Goal: Task Accomplishment & Management: Use online tool/utility

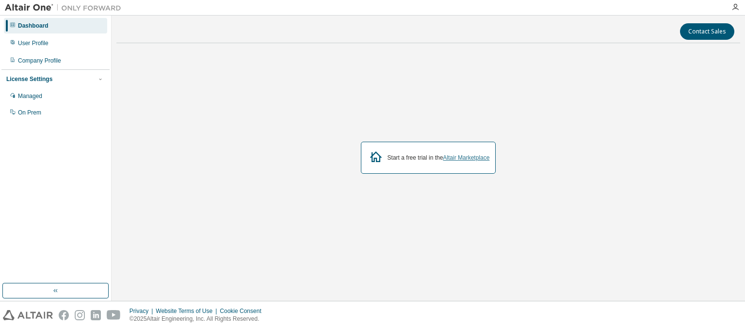
click at [444, 160] on link "Altair Marketplace" at bounding box center [466, 157] width 47 height 7
click at [36, 92] on div "Managed" at bounding box center [55, 96] width 103 height 16
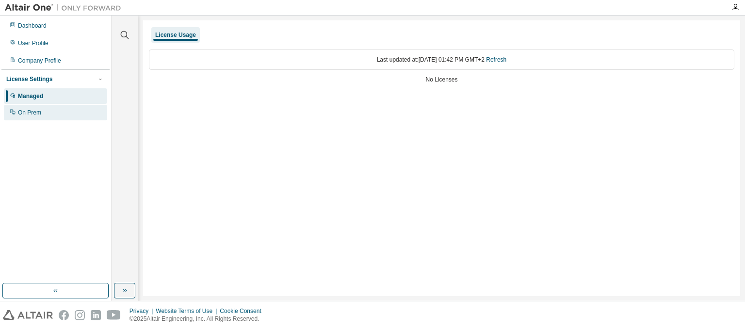
click at [34, 112] on div "On Prem" at bounding box center [29, 113] width 23 height 8
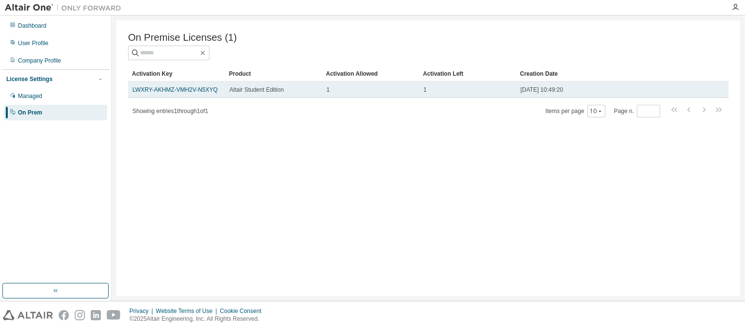
click at [489, 92] on div "1" at bounding box center [468, 90] width 88 height 8
click at [174, 90] on link "LWXRY-AKHMZ-VMH2V-N5XYQ" at bounding box center [174, 89] width 85 height 7
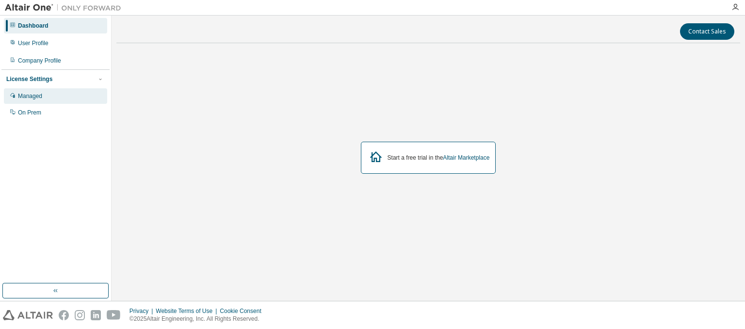
click at [34, 95] on div "Managed" at bounding box center [30, 96] width 24 height 8
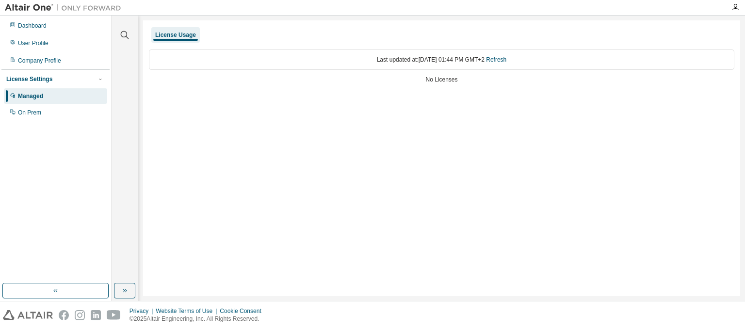
click at [392, 64] on div "Last updated at: [DATE] 01:44 PM GMT+2 Refresh" at bounding box center [442, 59] width 586 height 20
click at [33, 117] on div "On Prem" at bounding box center [55, 113] width 103 height 16
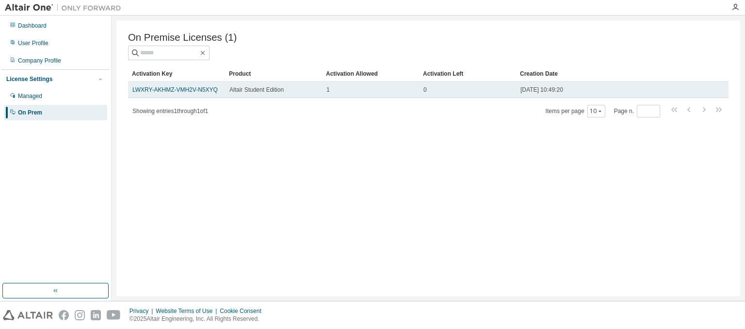
click at [489, 98] on td "0" at bounding box center [467, 90] width 97 height 16
click at [199, 86] on td "LWXRY-AKHMZ-VMH2V-N5XYQ" at bounding box center [176, 90] width 97 height 16
click at [201, 90] on link "LWXRY-AKHMZ-VMH2V-N5XYQ" at bounding box center [174, 89] width 85 height 7
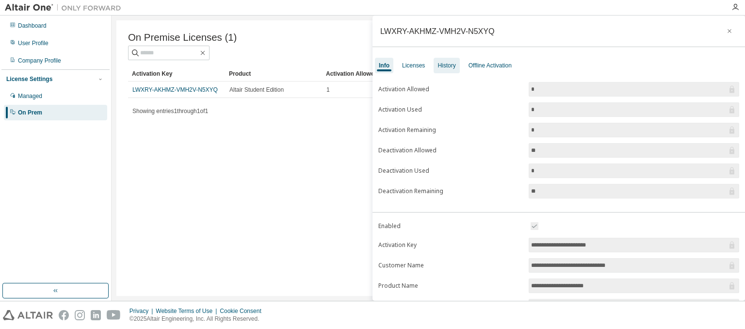
click at [447, 63] on div "History" at bounding box center [447, 66] width 18 height 8
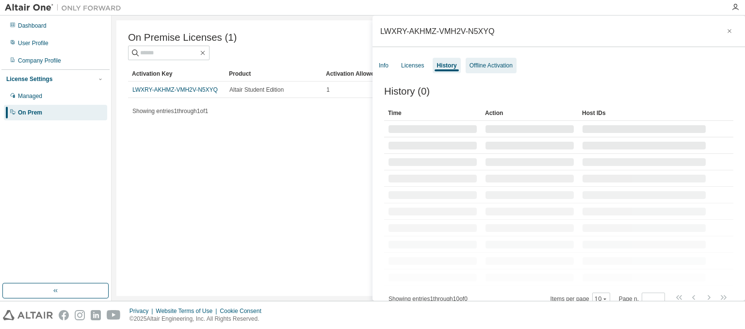
click at [480, 60] on div "Offline Activation" at bounding box center [491, 66] width 51 height 16
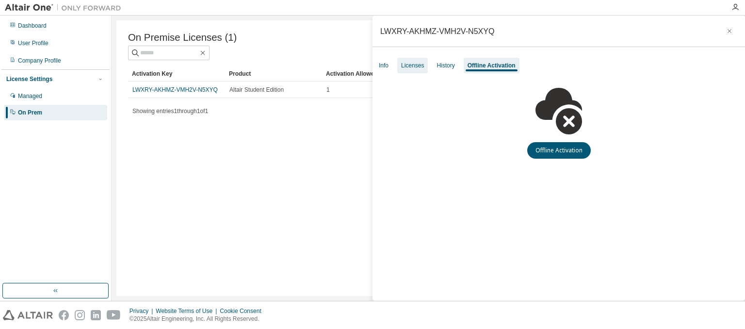
click at [405, 68] on div "Licenses" at bounding box center [412, 66] width 23 height 8
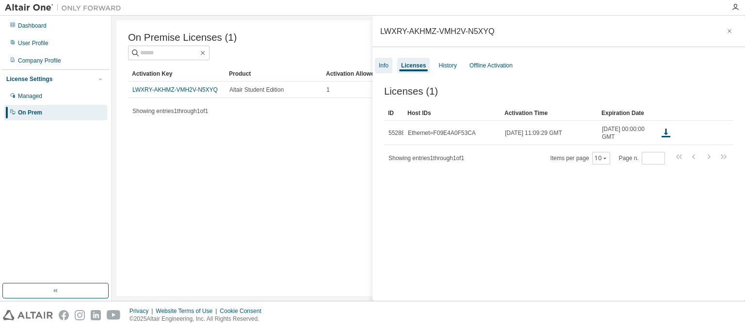
click at [379, 67] on div "Info" at bounding box center [384, 66] width 10 height 8
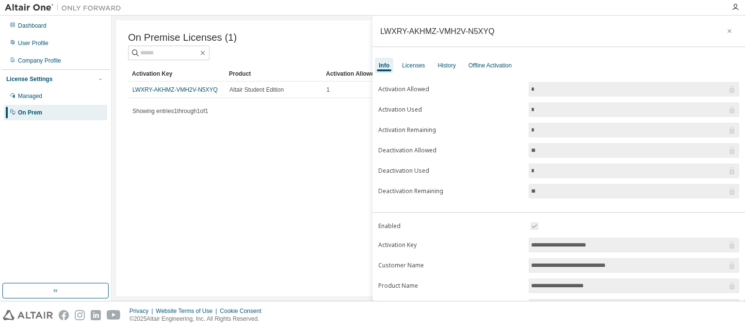
scroll to position [115, 0]
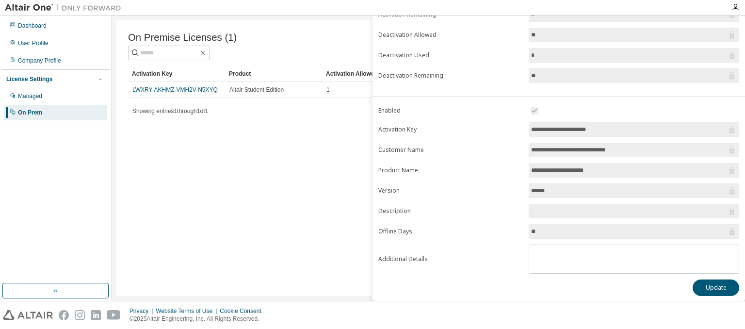
click at [558, 168] on input "**********" at bounding box center [629, 170] width 196 height 10
click at [575, 146] on input "**********" at bounding box center [629, 150] width 196 height 10
click at [703, 281] on button "Update" at bounding box center [716, 287] width 47 height 16
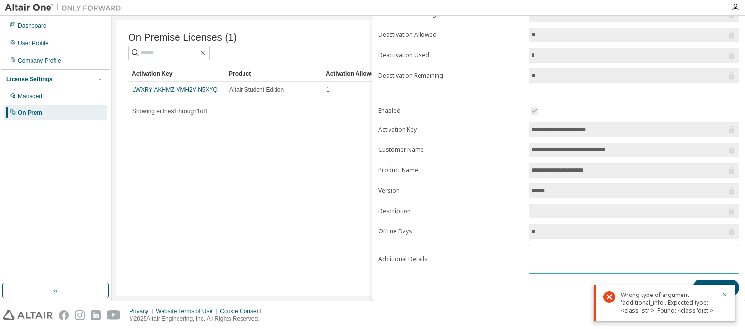
click at [643, 271] on span at bounding box center [634, 259] width 211 height 29
click at [548, 247] on textarea at bounding box center [634, 257] width 210 height 25
click at [478, 240] on form "**********" at bounding box center [558, 189] width 361 height 169
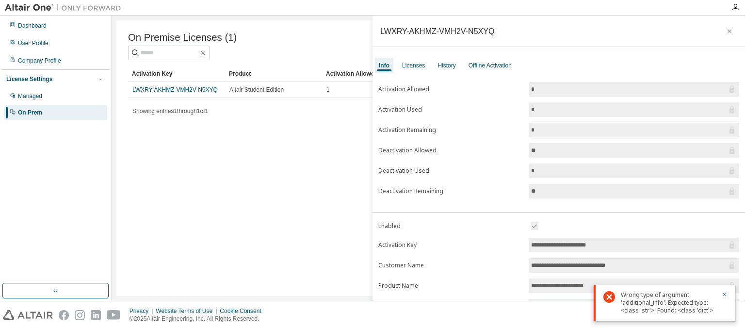
click at [214, 144] on div "On Premise Licenses (1) Clear Load Save Save As Field Operator Value Select fil…" at bounding box center [428, 158] width 624 height 276
click at [504, 65] on div "Offline Activation" at bounding box center [490, 66] width 43 height 8
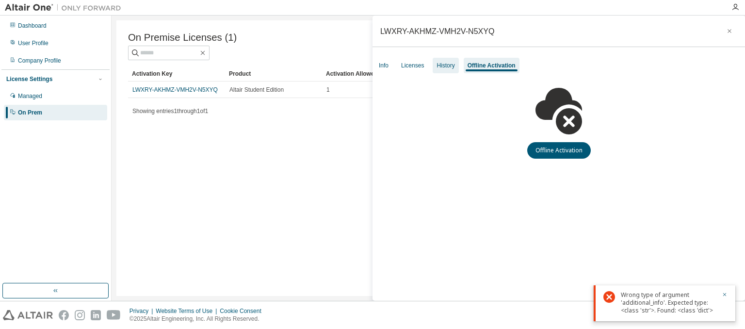
click at [445, 61] on div "History" at bounding box center [446, 66] width 26 height 16
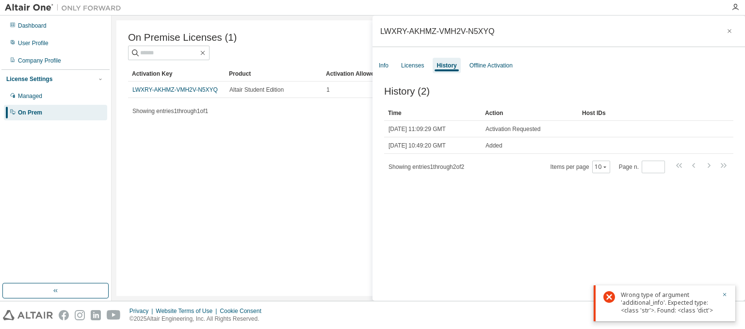
click at [245, 148] on div "On Premise Licenses (1) Clear Load Save Save As Field Operator Value Select fil…" at bounding box center [428, 158] width 624 height 276
click at [726, 296] on icon "button" at bounding box center [725, 295] width 6 height 6
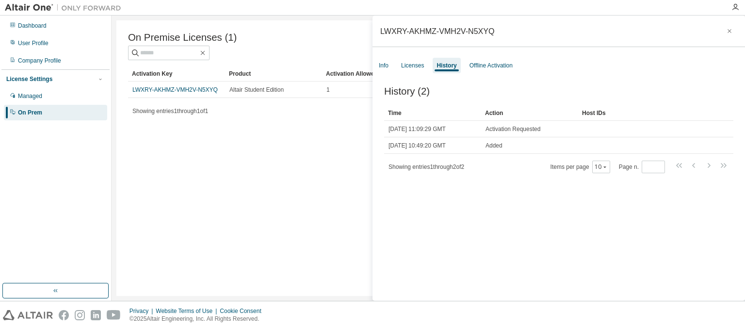
click at [268, 82] on div "Product" at bounding box center [273, 74] width 89 height 16
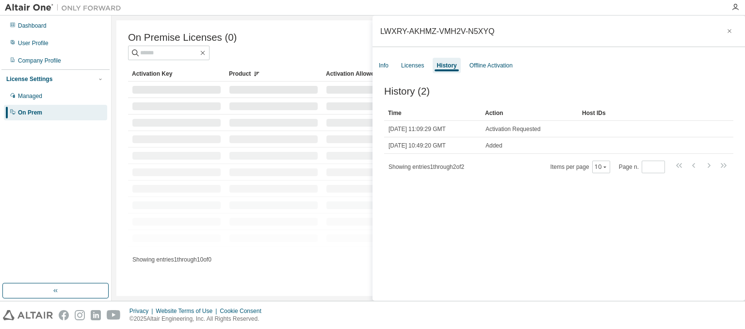
click at [251, 98] on td at bounding box center [273, 90] width 97 height 16
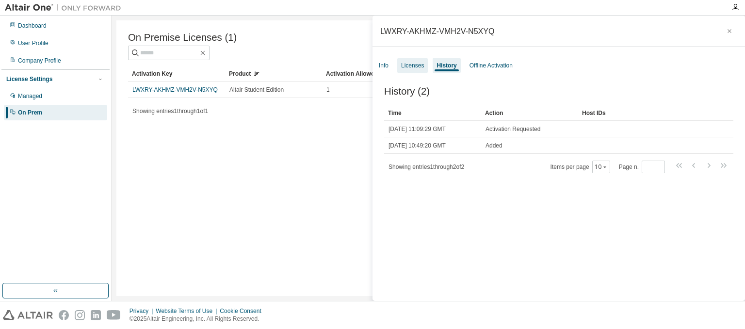
click at [412, 65] on div "Licenses" at bounding box center [412, 66] width 23 height 8
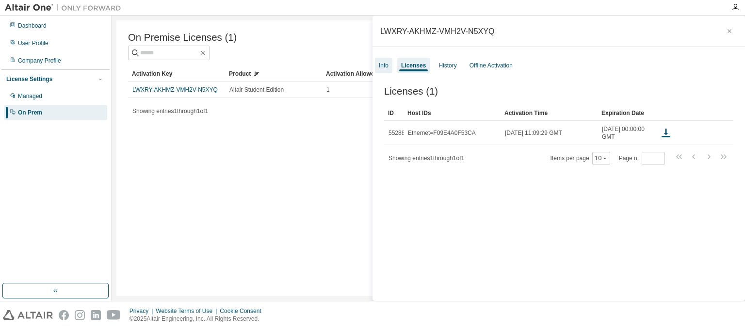
click at [383, 68] on div "Info" at bounding box center [384, 66] width 10 height 8
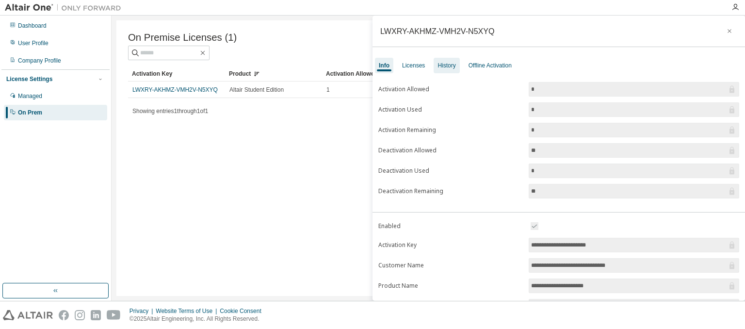
click at [454, 69] on div "History" at bounding box center [447, 66] width 26 height 16
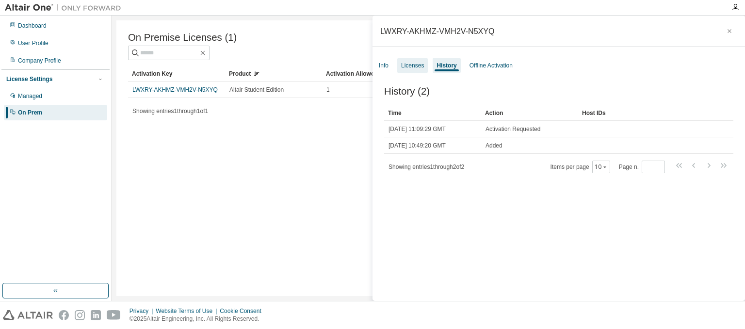
click at [423, 65] on div "Licenses" at bounding box center [412, 66] width 31 height 16
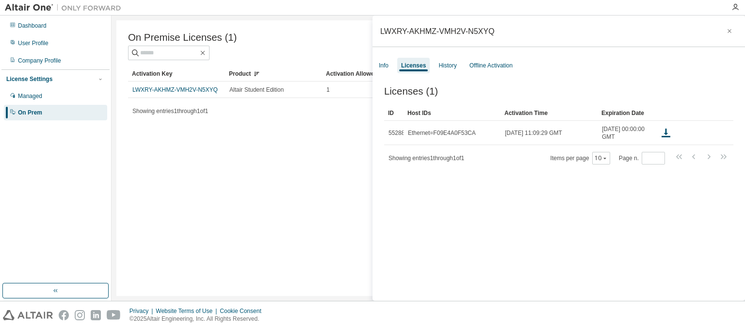
click at [393, 68] on div "Info Licenses History Offline Activation" at bounding box center [559, 65] width 373 height 17
click at [385, 68] on div "Info" at bounding box center [384, 66] width 10 height 8
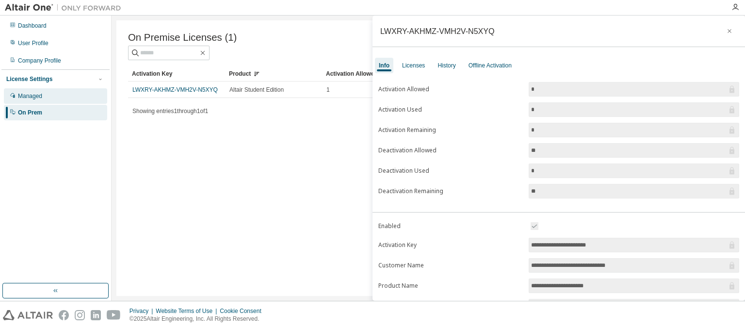
click at [63, 92] on div "Managed" at bounding box center [55, 96] width 103 height 16
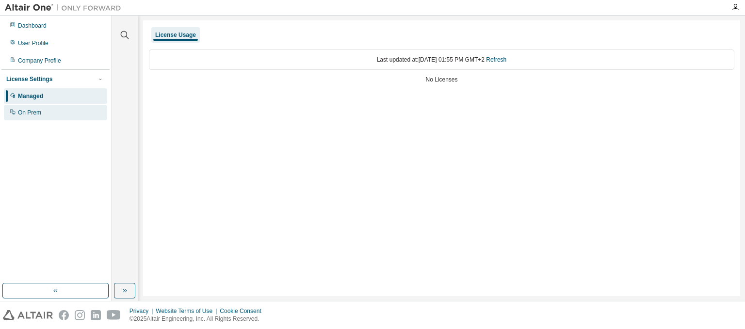
click at [44, 111] on div "On Prem" at bounding box center [55, 113] width 103 height 16
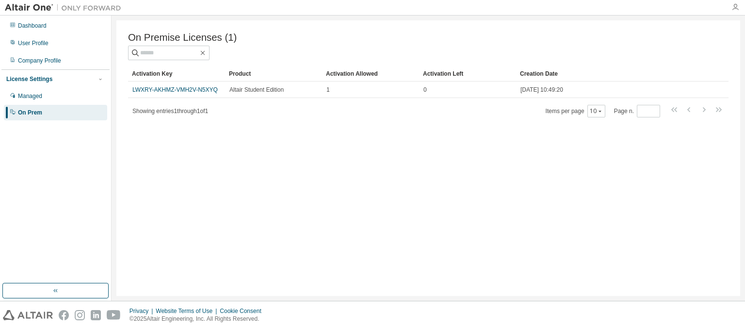
click at [738, 7] on icon "button" at bounding box center [736, 7] width 8 height 8
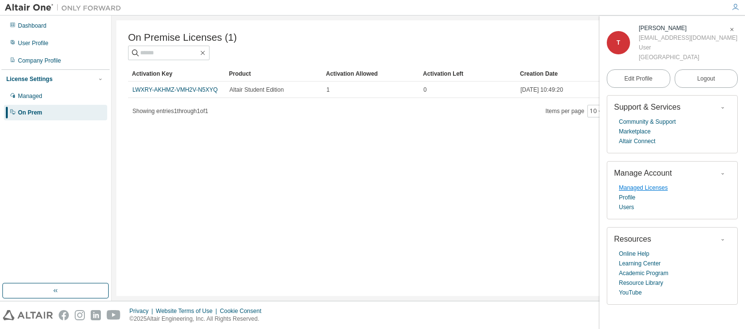
click at [636, 193] on link "Managed Licenses" at bounding box center [643, 188] width 49 height 10
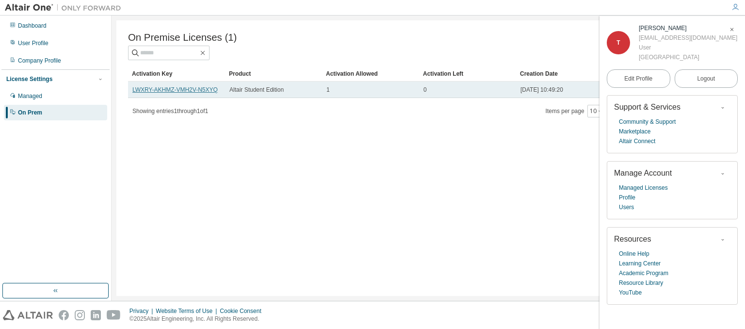
click at [205, 91] on link "LWXRY-AKHMZ-VMH2V-N5XYQ" at bounding box center [174, 89] width 85 height 7
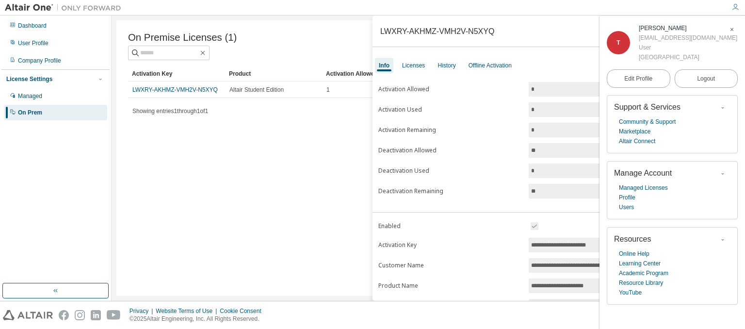
click at [20, 13] on div at bounding box center [63, 7] width 126 height 15
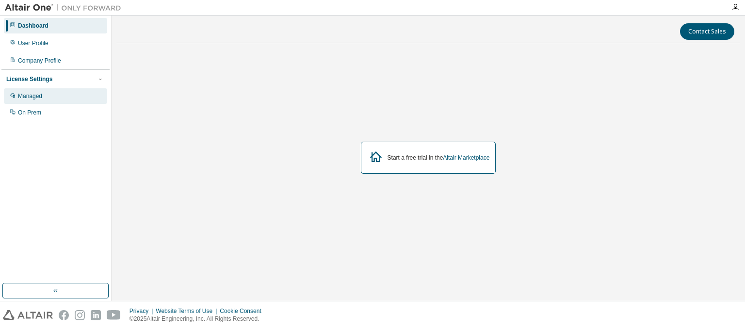
click at [36, 96] on div "Managed" at bounding box center [30, 96] width 24 height 8
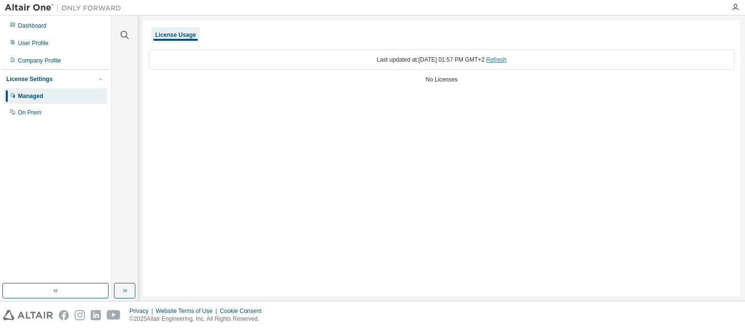
click at [506, 59] on link "Refresh" at bounding box center [496, 59] width 20 height 7
click at [44, 115] on div "On Prem" at bounding box center [55, 113] width 103 height 16
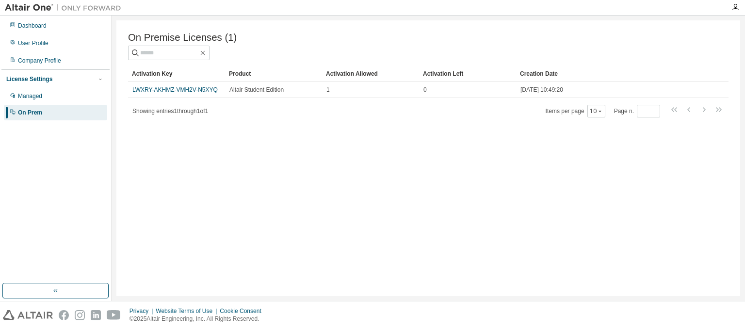
click at [199, 38] on span "On Premise Licenses (1)" at bounding box center [182, 37] width 109 height 11
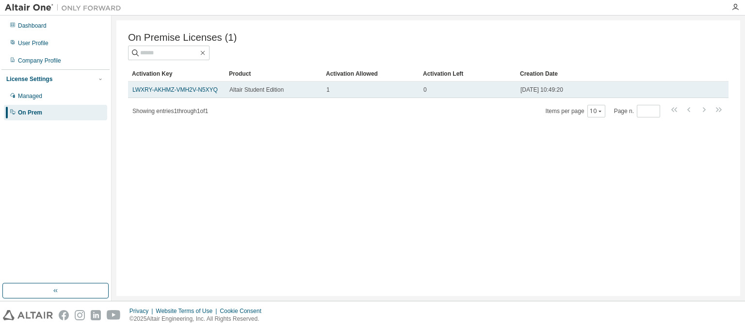
click at [556, 91] on span "[DATE] 10:49:20" at bounding box center [542, 90] width 43 height 8
click at [171, 90] on link "LWXRY-AKHMZ-VMH2V-N5XYQ" at bounding box center [174, 89] width 85 height 7
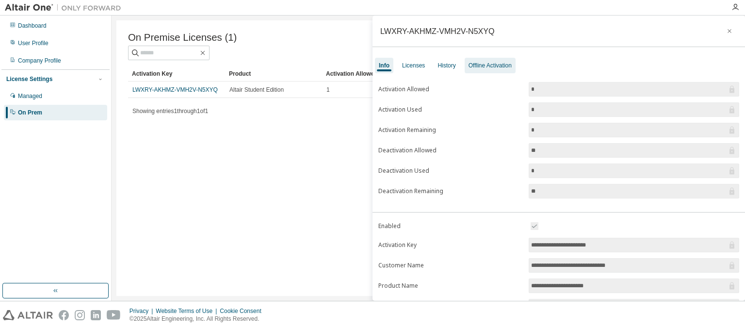
click at [469, 68] on div "Offline Activation" at bounding box center [490, 66] width 43 height 8
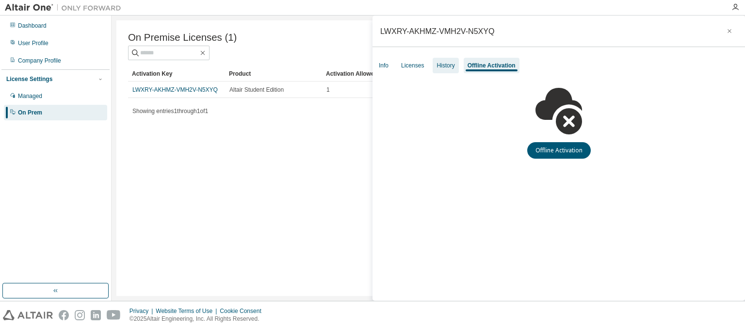
click at [433, 65] on div "History" at bounding box center [446, 66] width 26 height 16
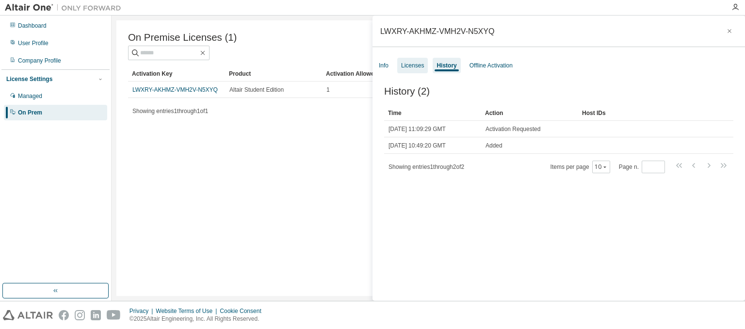
click at [405, 65] on div "Licenses" at bounding box center [412, 66] width 23 height 8
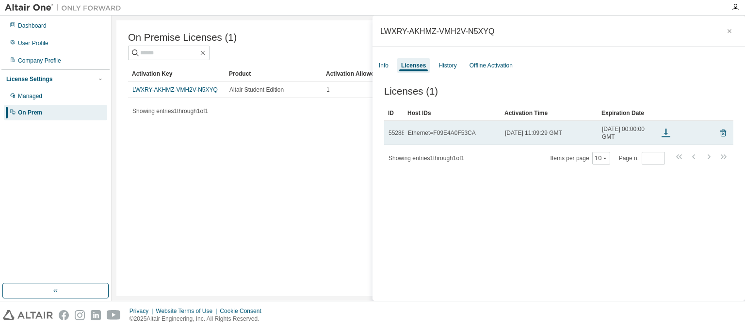
click at [667, 135] on icon at bounding box center [666, 133] width 12 height 12
click at [725, 137] on icon at bounding box center [723, 133] width 9 height 12
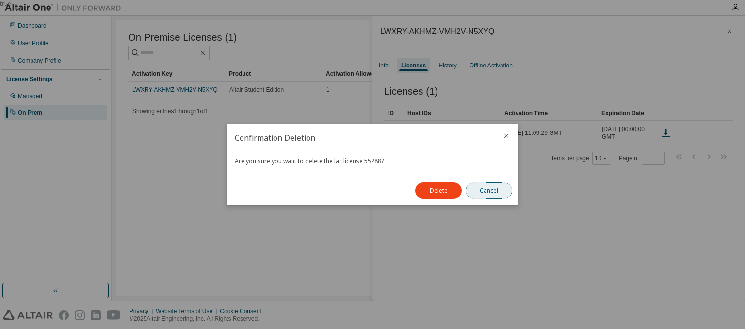
click at [485, 193] on button "Cancel" at bounding box center [489, 190] width 47 height 16
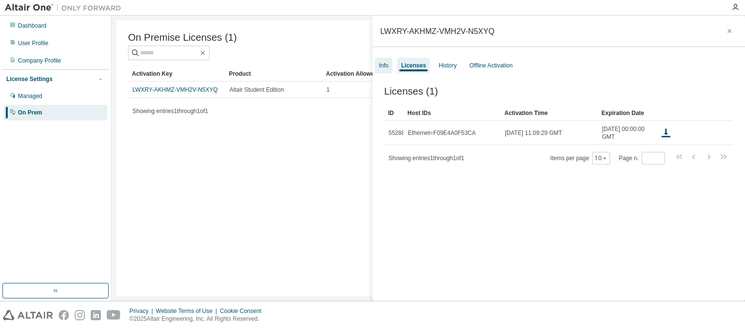
click at [385, 65] on div "Info" at bounding box center [384, 66] width 10 height 8
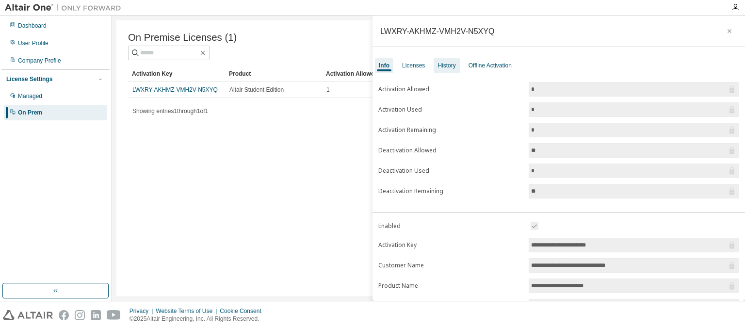
click at [443, 71] on div "History" at bounding box center [447, 66] width 26 height 16
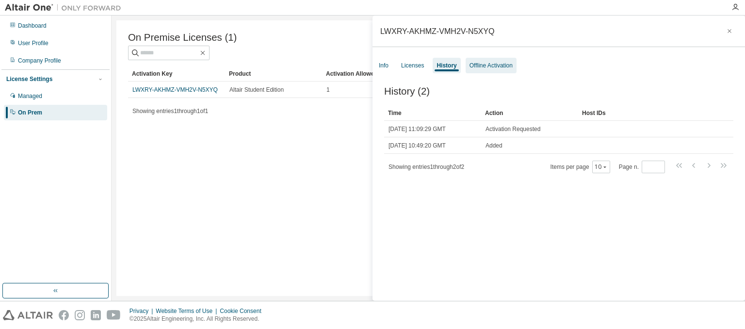
click at [483, 70] on div "Offline Activation" at bounding box center [491, 66] width 51 height 16
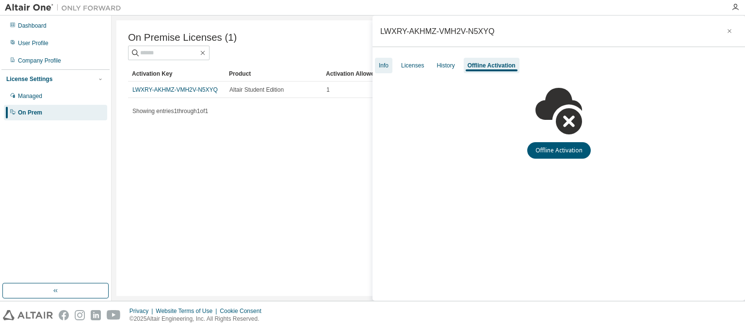
click at [391, 68] on div "Info" at bounding box center [383, 66] width 17 height 16
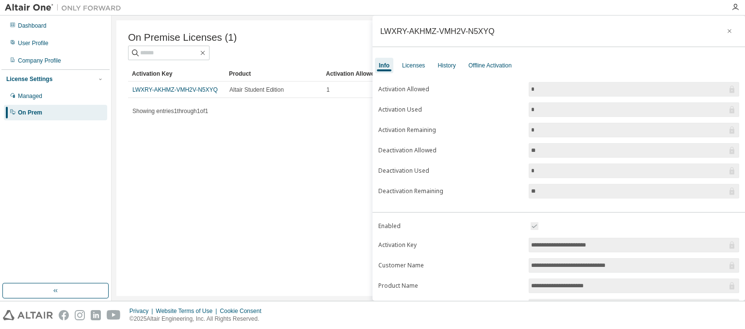
click at [235, 174] on div "On Premise Licenses (1) Clear Load Save Save As Field Operator Value Select fil…" at bounding box center [428, 158] width 624 height 276
click at [731, 33] on icon "button" at bounding box center [729, 31] width 7 height 8
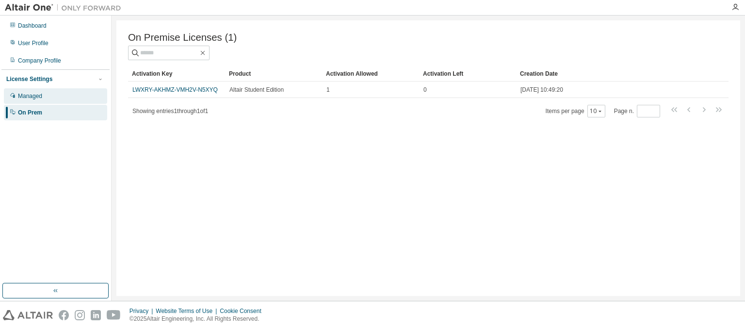
click at [42, 98] on div "Managed" at bounding box center [30, 96] width 24 height 8
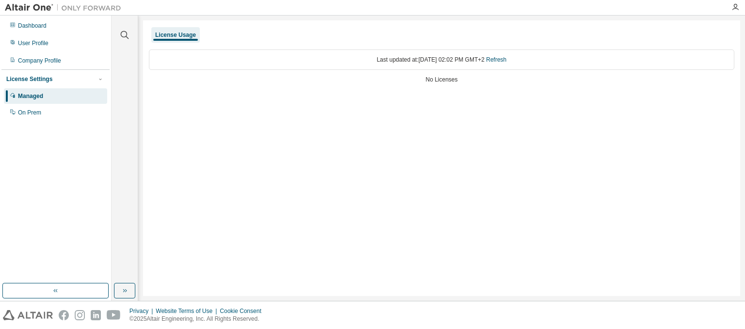
click at [180, 61] on div "Last updated at: [DATE] 02:02 PM GMT+2 Refresh" at bounding box center [442, 59] width 586 height 20
click at [479, 59] on div "Last updated at: [DATE] 02:02 PM GMT+2 Refresh" at bounding box center [442, 59] width 586 height 20
click at [506, 59] on link "Refresh" at bounding box center [496, 59] width 20 height 7
click at [38, 111] on div "On Prem" at bounding box center [29, 113] width 23 height 8
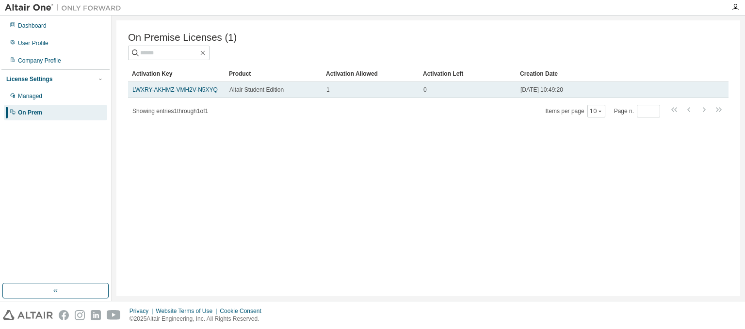
click at [494, 93] on div "0" at bounding box center [468, 90] width 88 height 8
click at [193, 93] on link "LWXRY-AKHMZ-VMH2V-N5XYQ" at bounding box center [174, 89] width 85 height 7
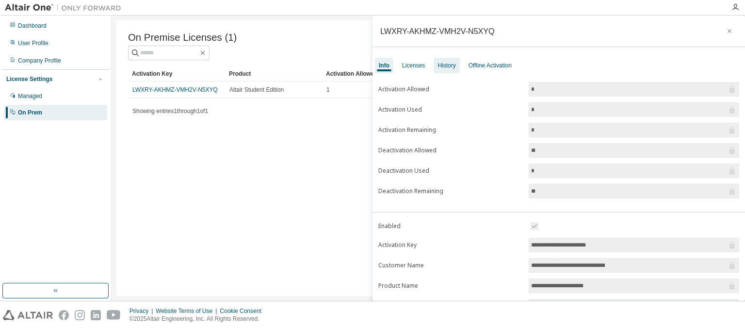
click at [443, 65] on div "History" at bounding box center [447, 66] width 18 height 8
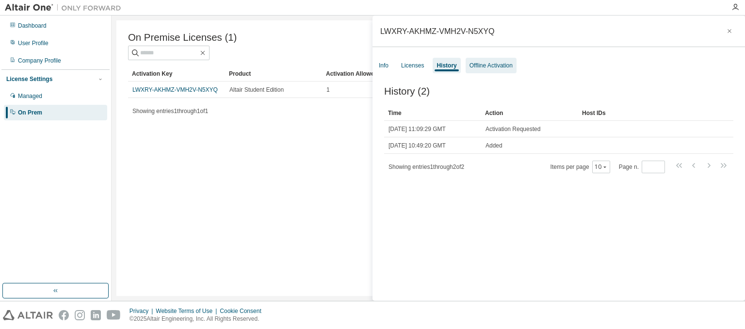
click at [490, 64] on div "Offline Activation" at bounding box center [491, 66] width 43 height 8
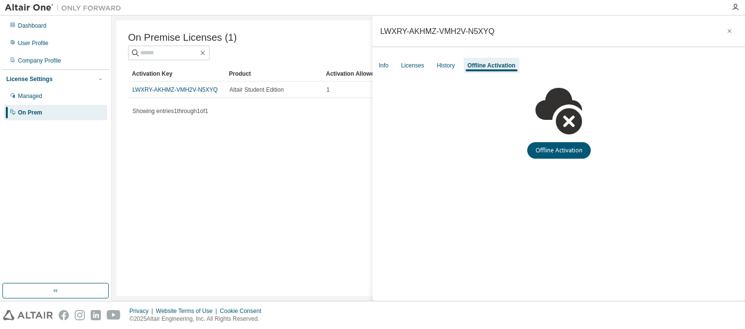
click at [430, 65] on div "Info Licenses History Offline Activation" at bounding box center [559, 65] width 373 height 17
click at [418, 65] on div "Licenses" at bounding box center [412, 66] width 23 height 8
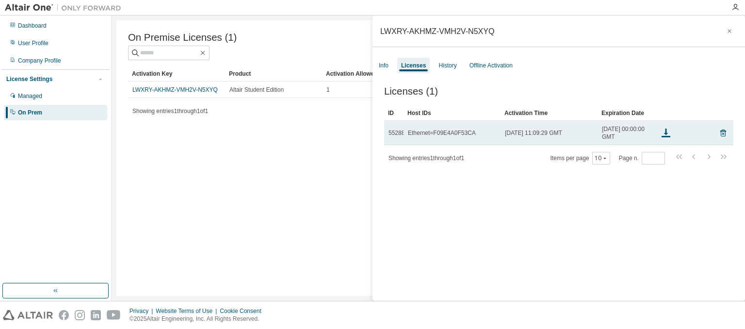
click at [412, 136] on div "Ethernet=F09E4A0F53CA" at bounding box center [442, 133] width 68 height 8
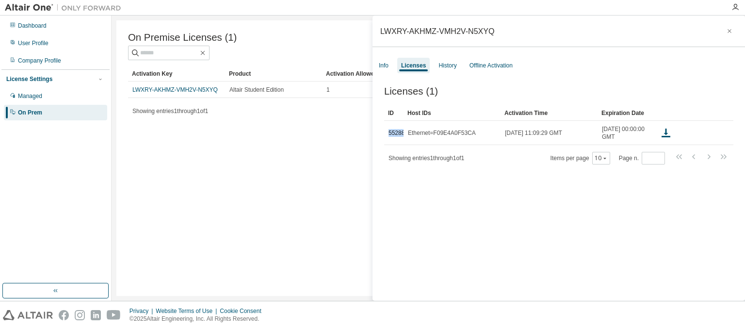
drag, startPoint x: 407, startPoint y: 135, endPoint x: 380, endPoint y: 135, distance: 26.7
click at [380, 135] on div "Licenses (1) Clear Load Save Save As Field Operator Value Select filter Select …" at bounding box center [559, 195] width 373 height 242
copy td "55288"
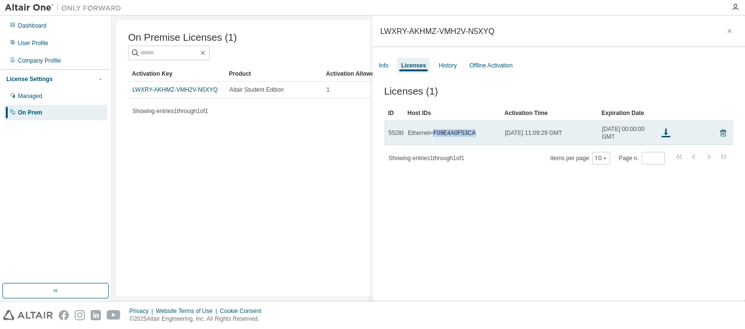
drag, startPoint x: 433, startPoint y: 133, endPoint x: 480, endPoint y: 134, distance: 47.1
click at [480, 134] on div "Ethernet=F09E4A0F53CA" at bounding box center [452, 133] width 88 height 8
copy div "F09E4A0F53CA"
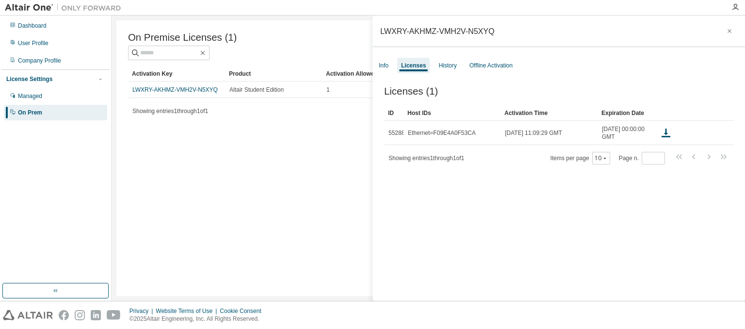
click at [321, 191] on div "On Premise Licenses (1) Clear Load Save Save As Field Operator Value Select fil…" at bounding box center [428, 158] width 624 height 276
click at [731, 28] on icon "button" at bounding box center [729, 31] width 7 height 8
